Goal: Task Accomplishment & Management: Manage account settings

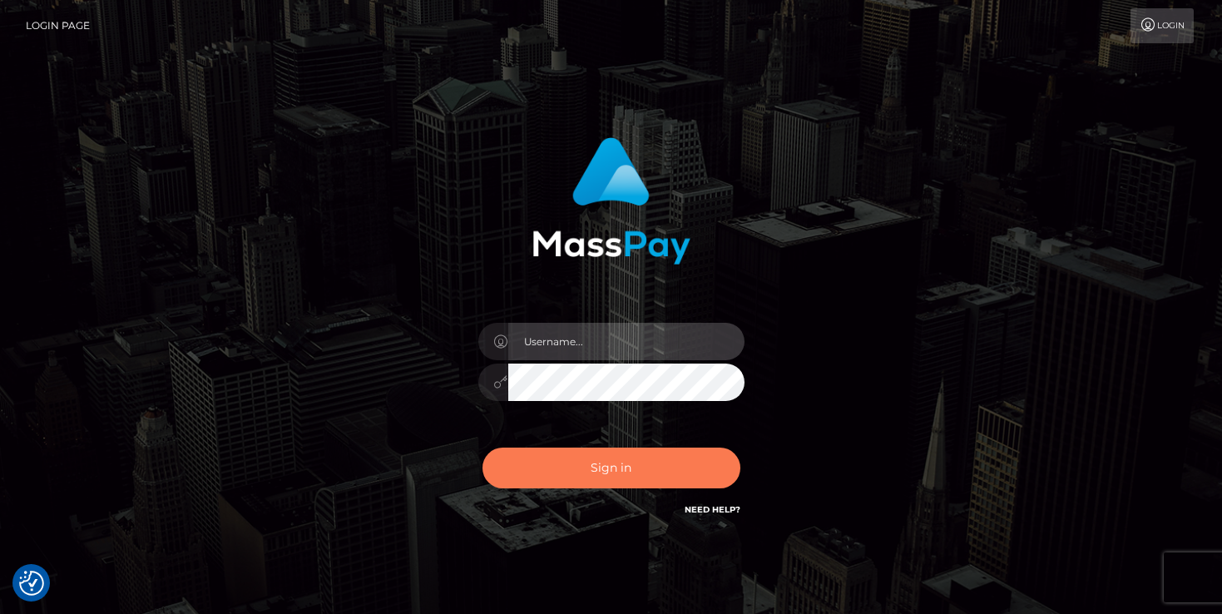
type input "mariolabugaj"
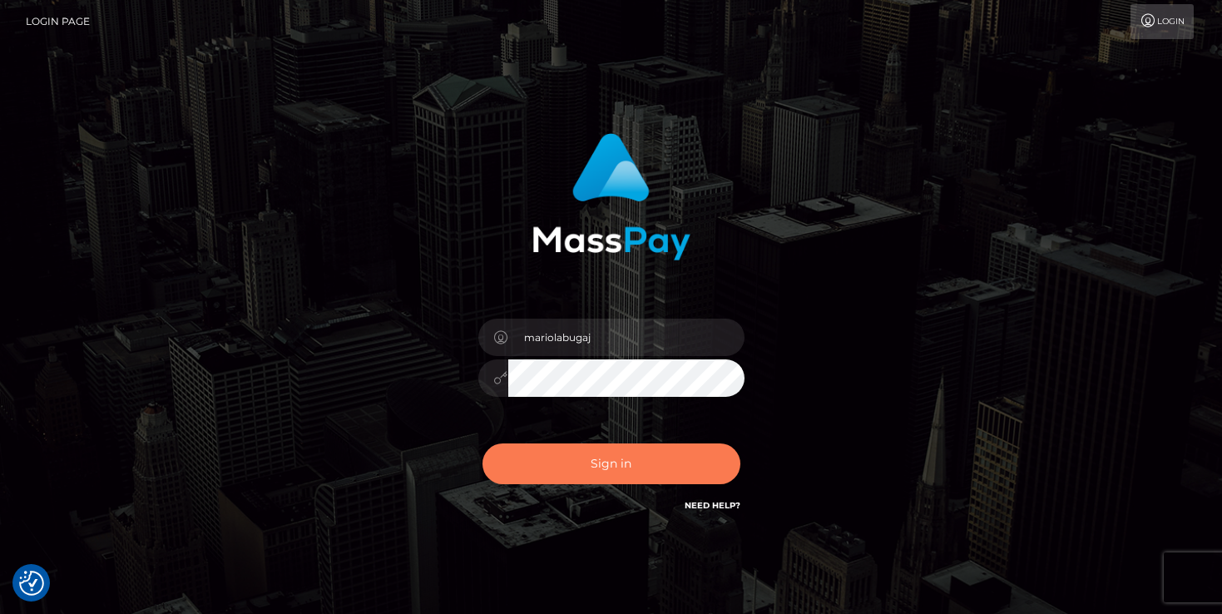
scroll to position [8, 0]
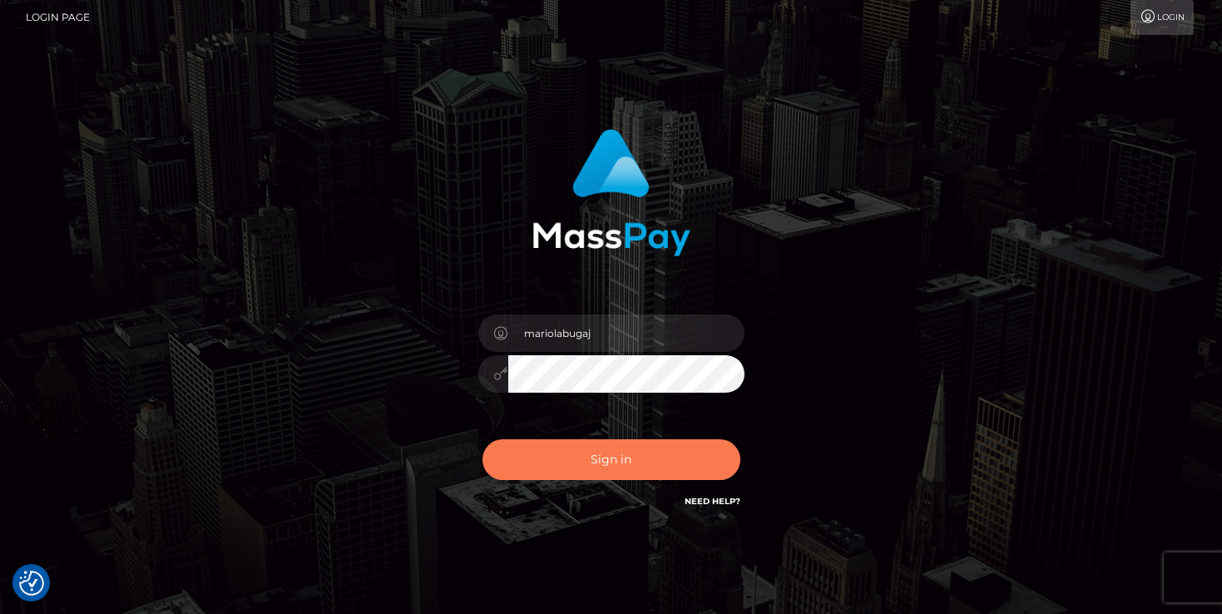
click at [578, 466] on button "Sign in" at bounding box center [611, 459] width 258 height 41
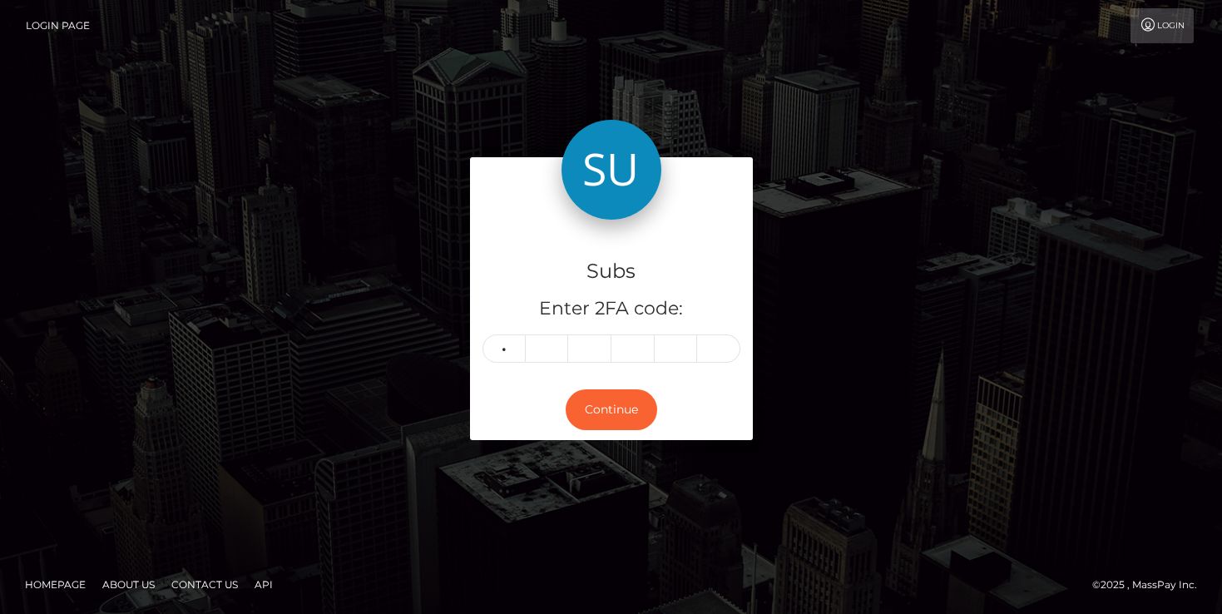
type input "7"
type input "2"
type input "5"
type input "4"
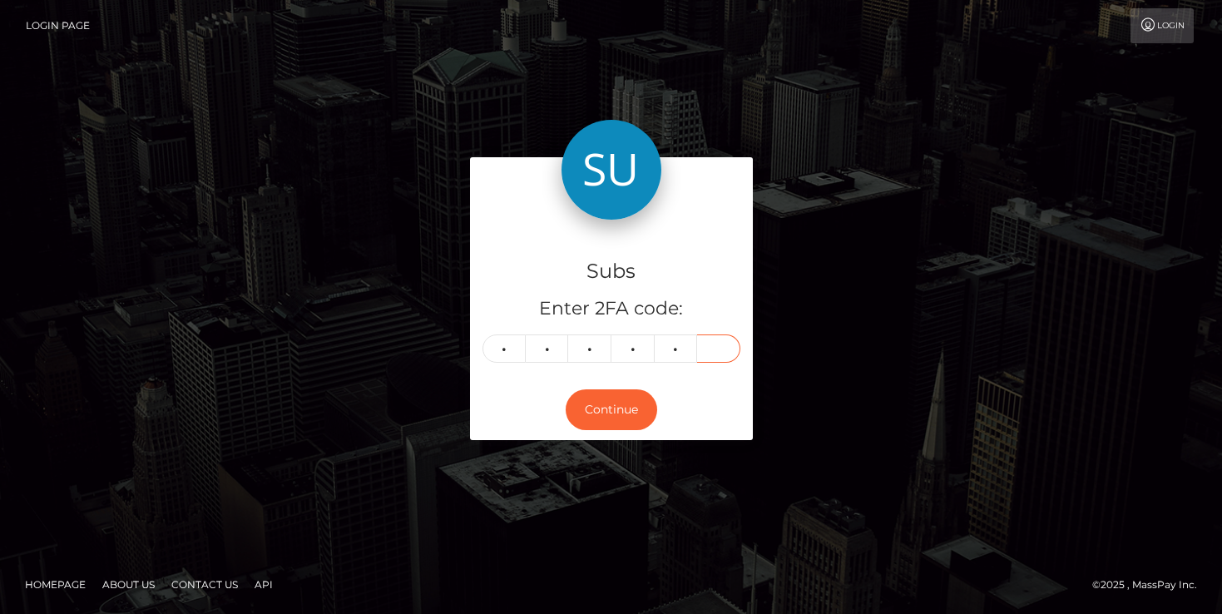
type input "2"
